Goal: Use online tool/utility: Utilize a website feature to perform a specific function

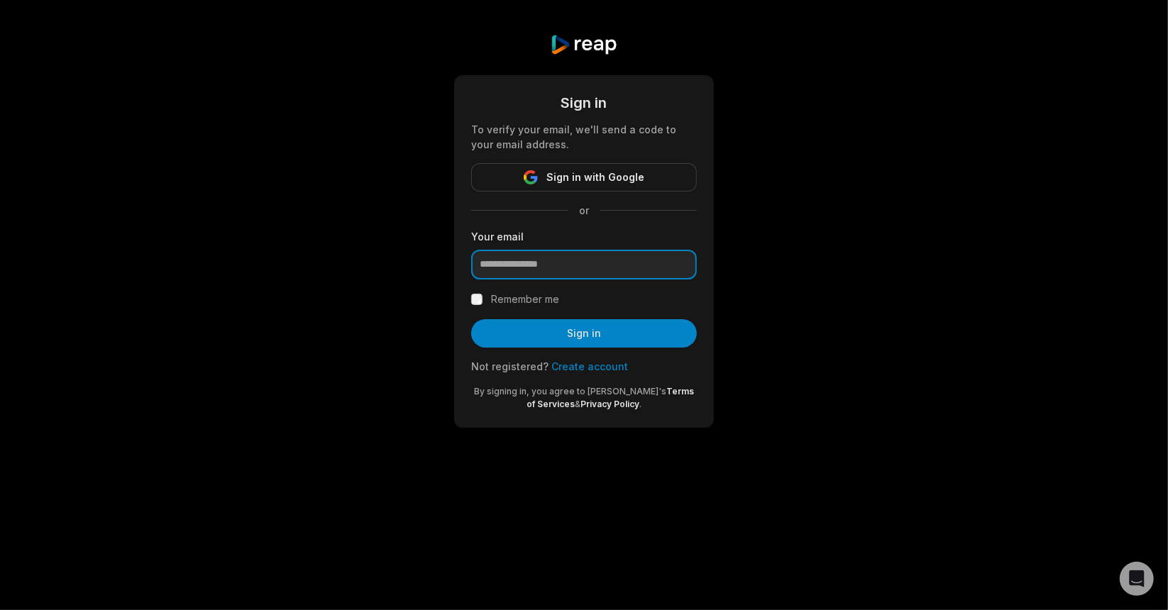
click at [536, 265] on input "email" at bounding box center [584, 265] width 226 height 30
click at [544, 260] on input "email" at bounding box center [584, 265] width 226 height 30
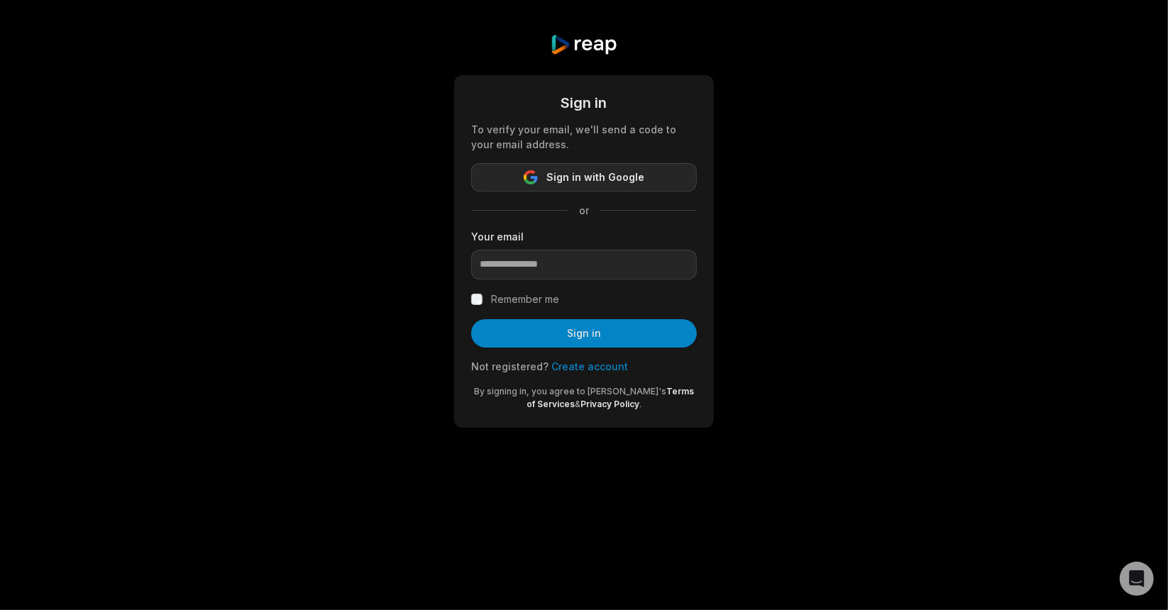
click at [602, 172] on span "Sign in with Google" at bounding box center [595, 177] width 98 height 17
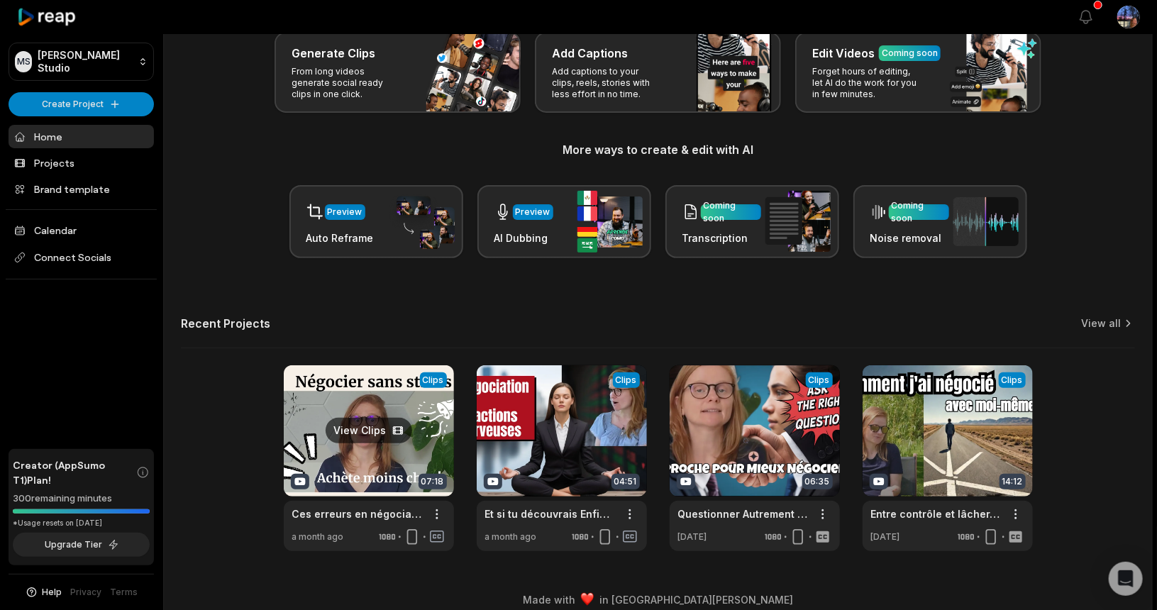
scroll to position [96, 0]
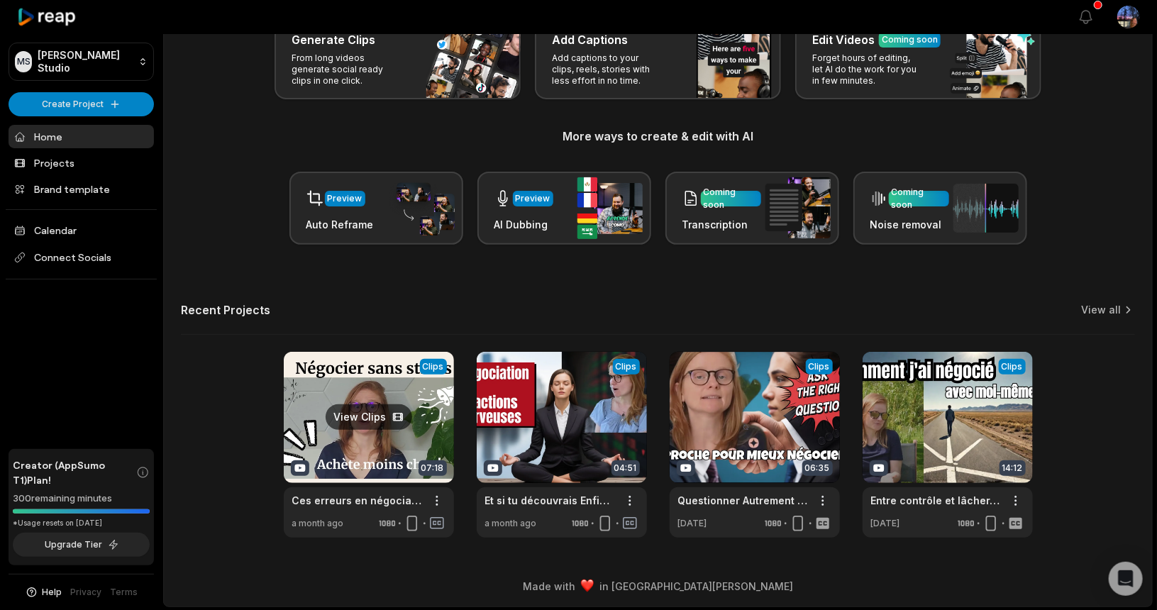
click at [364, 416] on link at bounding box center [369, 445] width 170 height 186
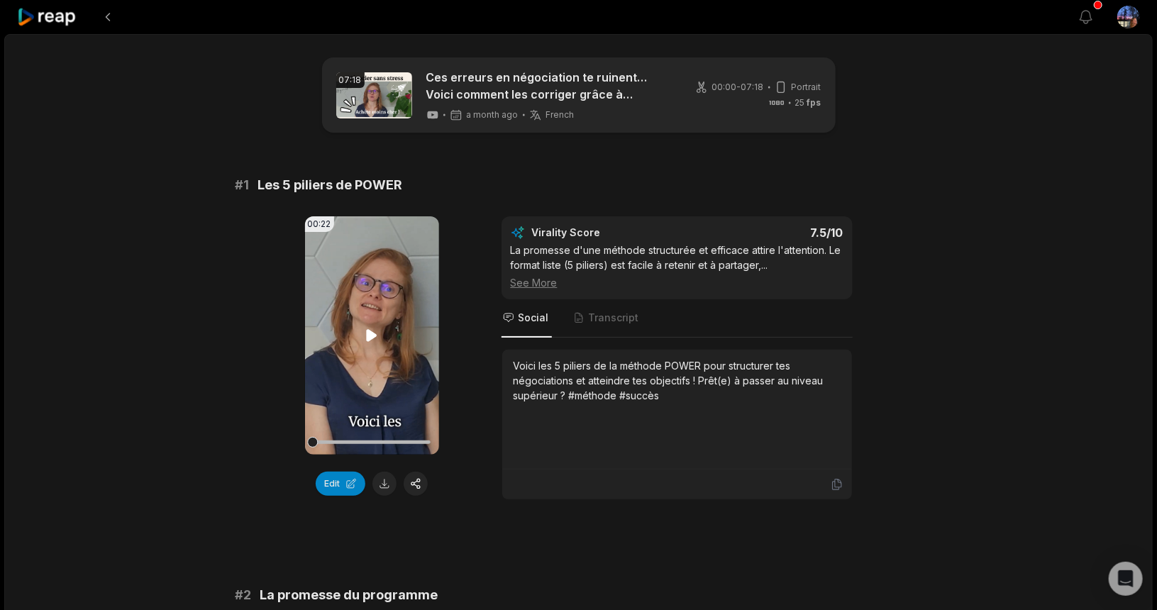
click at [372, 339] on icon at bounding box center [371, 335] width 17 height 17
click at [411, 482] on button "button" at bounding box center [416, 484] width 24 height 24
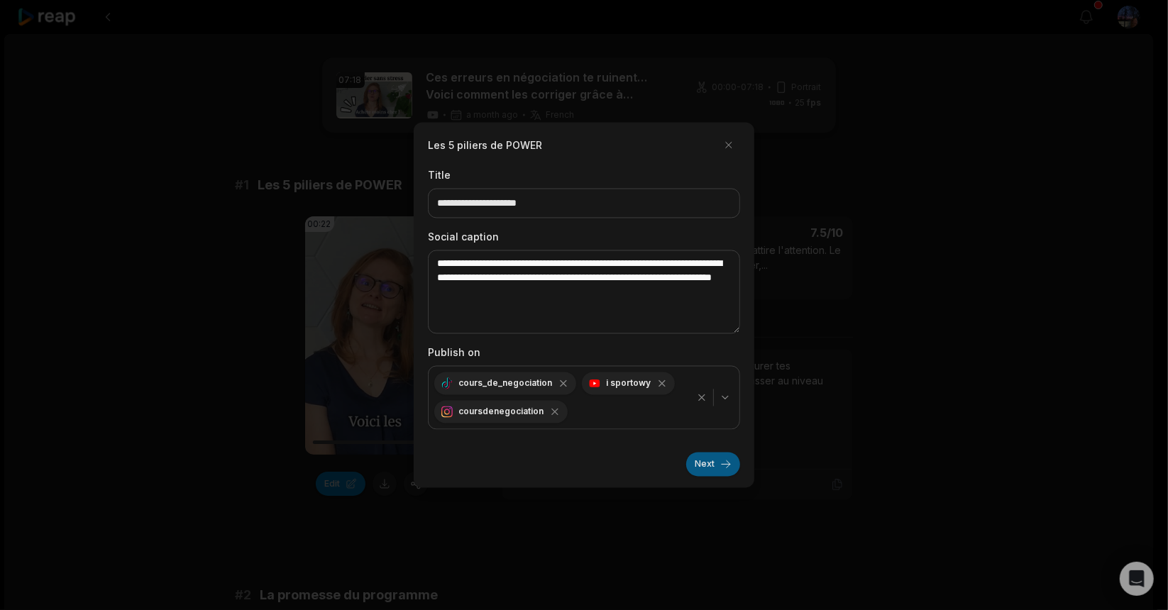
click at [707, 465] on button "Next" at bounding box center [713, 465] width 54 height 24
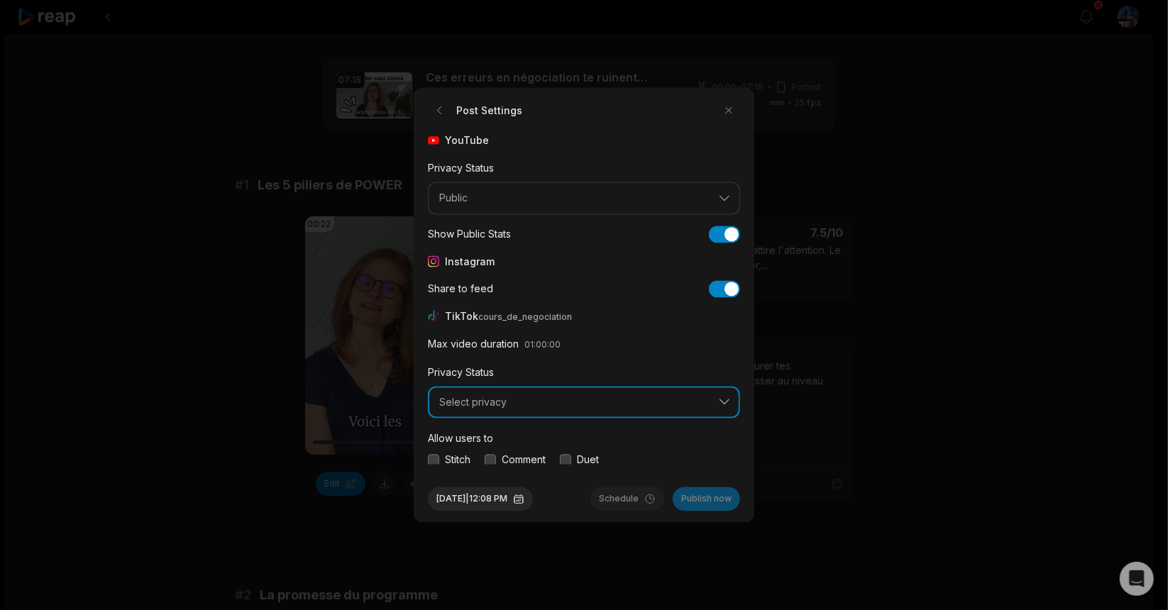
click at [484, 408] on span "Select privacy" at bounding box center [574, 402] width 270 height 13
click at [484, 404] on span "Select privacy" at bounding box center [574, 402] width 270 height 13
